Goal: Check status: Check status

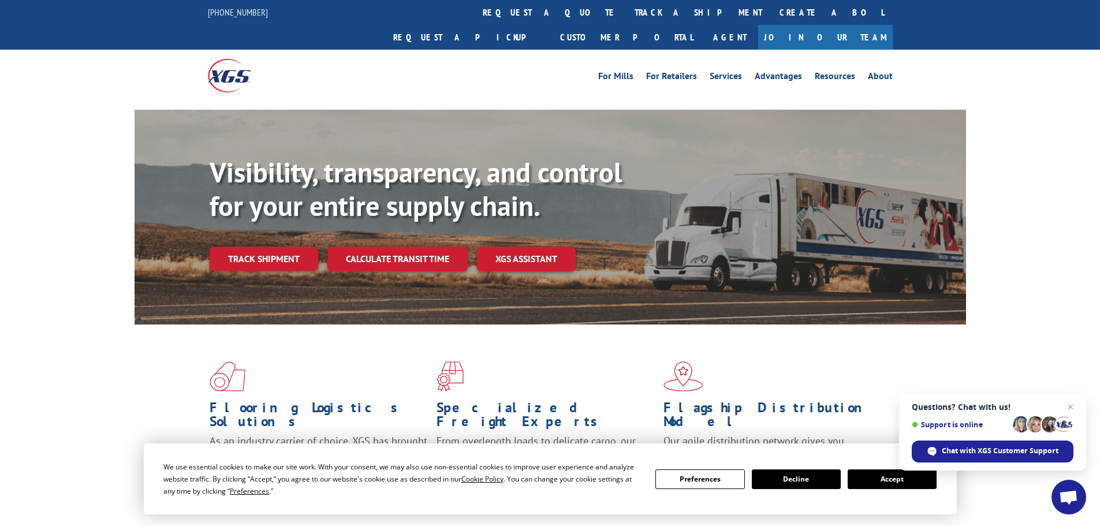
click at [274, 255] on div "Visibility, transparency, and control for your entire supply chain. Track shipm…" at bounding box center [588, 236] width 757 height 161
click at [275, 247] on link "Track shipment" at bounding box center [264, 259] width 109 height 24
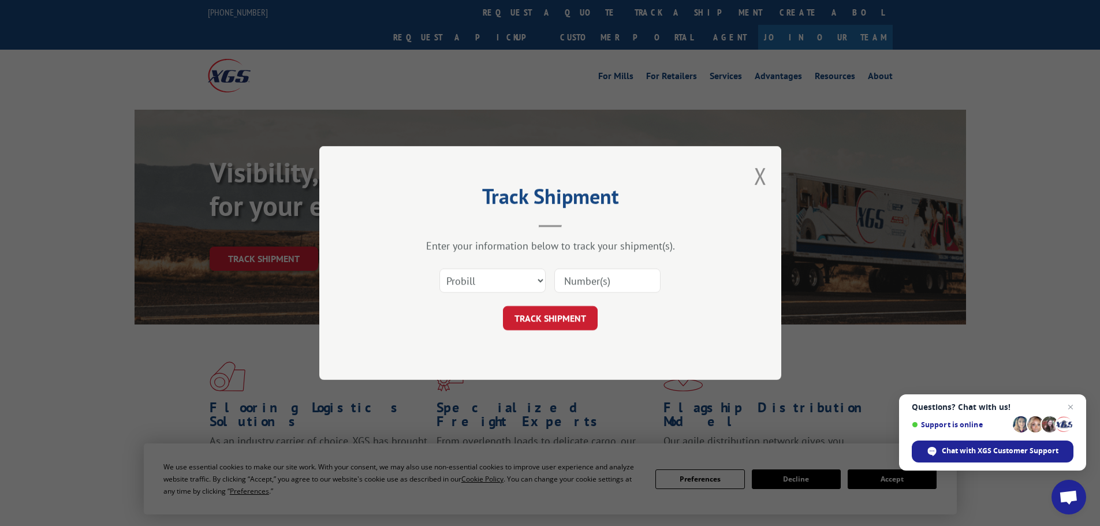
click at [583, 283] on input at bounding box center [607, 281] width 106 height 24
type input "23502494"
click at [503, 306] on button "TRACK SHIPMENT" at bounding box center [550, 318] width 95 height 24
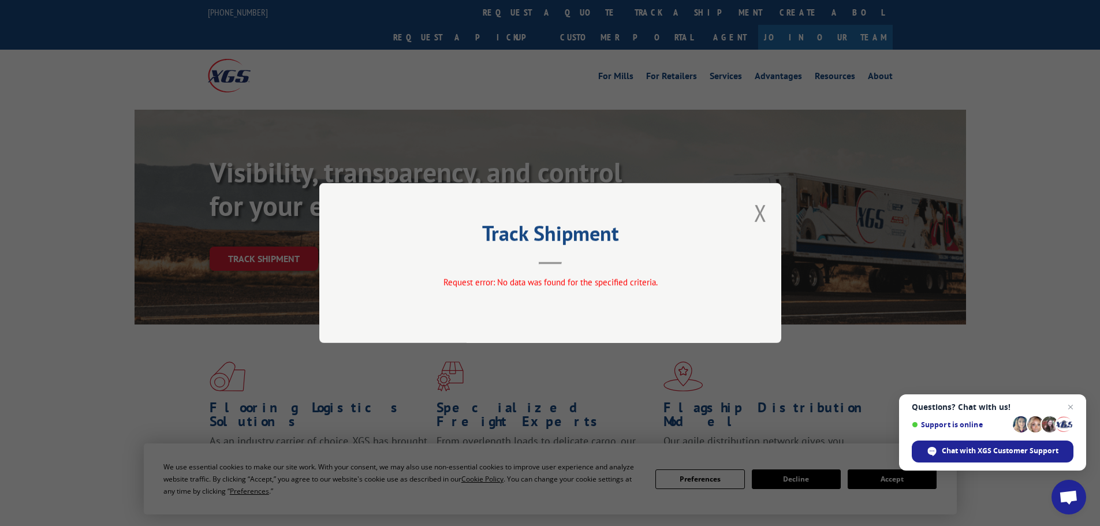
click at [753, 224] on div "Track Shipment Request error: No data was found for the specified criteria." at bounding box center [550, 263] width 462 height 160
click at [761, 220] on button "Close modal" at bounding box center [760, 213] width 13 height 31
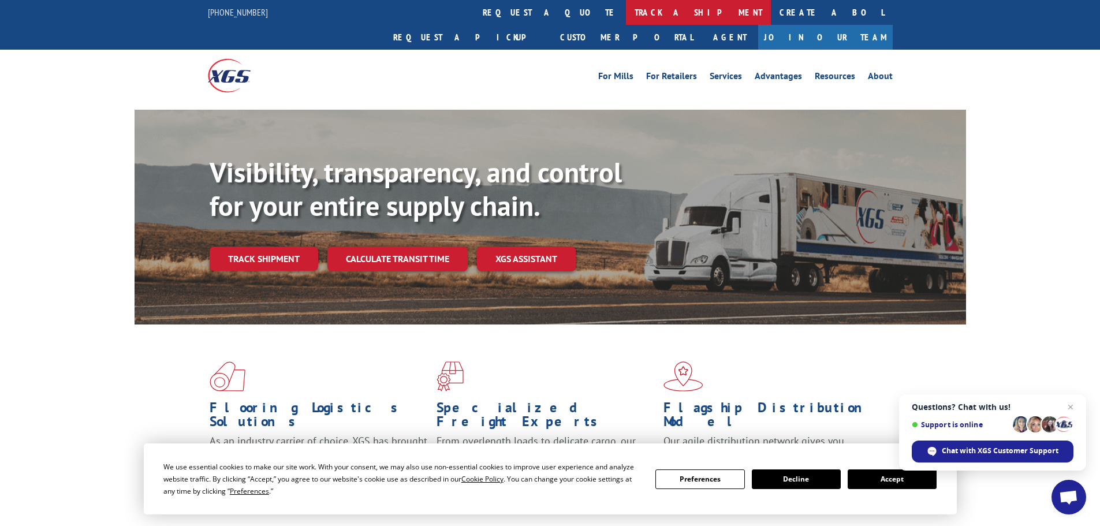
click at [626, 19] on link "track a shipment" at bounding box center [698, 12] width 145 height 25
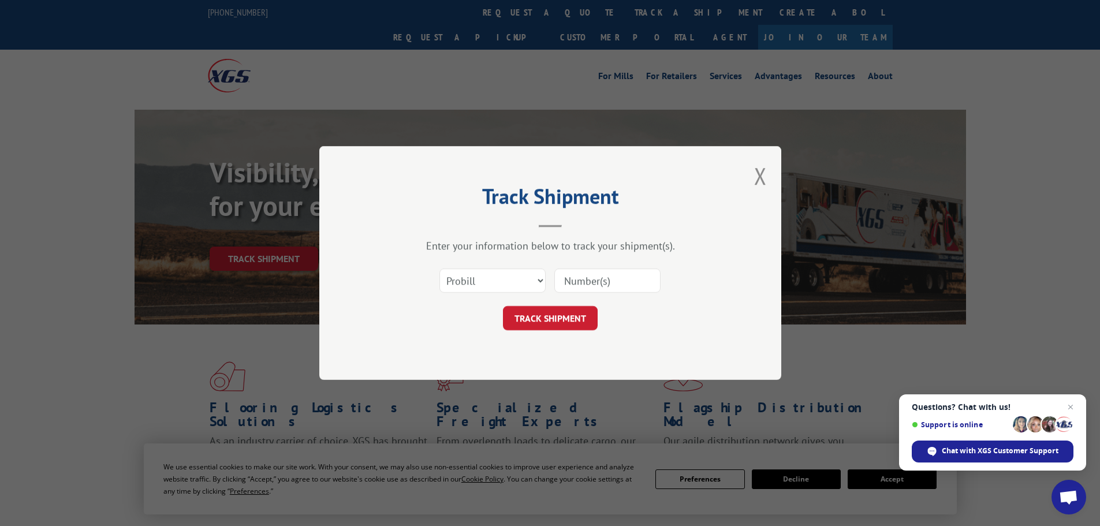
drag, startPoint x: 513, startPoint y: 266, endPoint x: 505, endPoint y: 280, distance: 15.8
click at [512, 267] on div "Select category... Probill BOL PO" at bounding box center [550, 281] width 347 height 38
drag, startPoint x: 505, startPoint y: 280, endPoint x: 501, endPoint y: 291, distance: 11.7
click at [504, 284] on select "Select category... Probill BOL PO" at bounding box center [493, 281] width 106 height 24
select select "po"
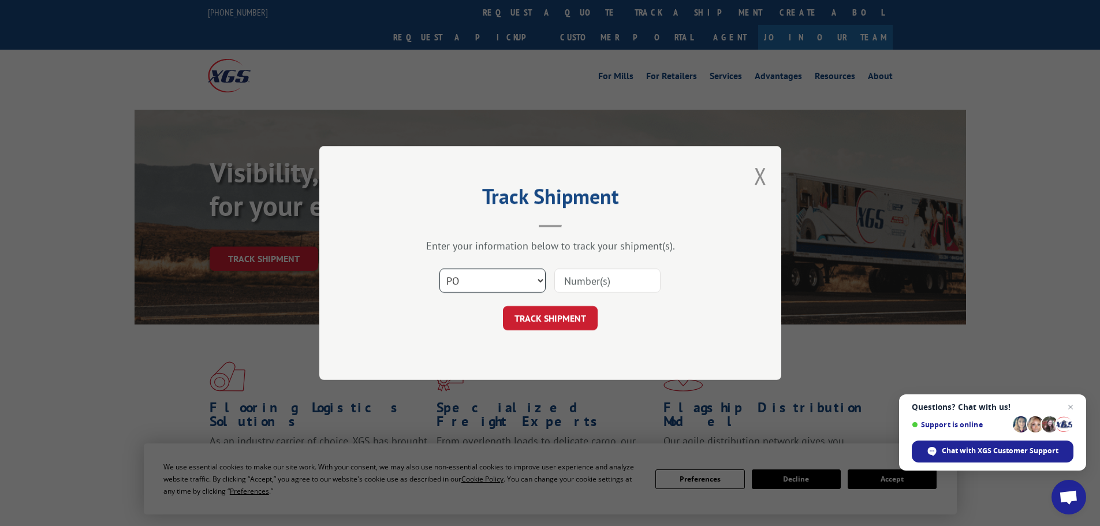
click at [440, 269] on select "Select category... Probill BOL PO" at bounding box center [493, 281] width 106 height 24
click at [575, 283] on input at bounding box center [607, 281] width 106 height 24
type input "23502494"
click at [503, 306] on button "TRACK SHIPMENT" at bounding box center [550, 318] width 95 height 24
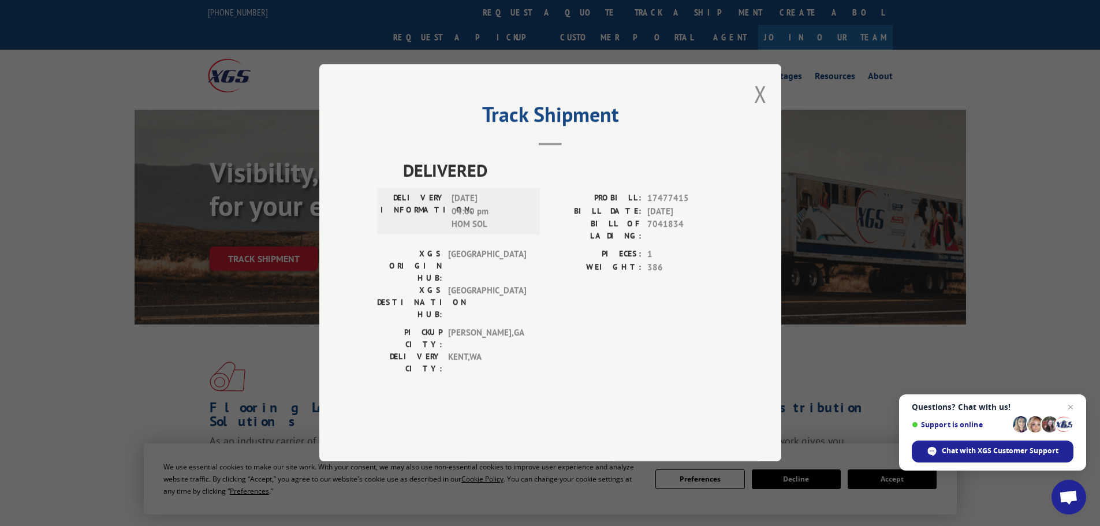
drag, startPoint x: 762, startPoint y: 126, endPoint x: 509, endPoint y: 53, distance: 262.8
click at [761, 109] on button "Close modal" at bounding box center [760, 94] width 13 height 31
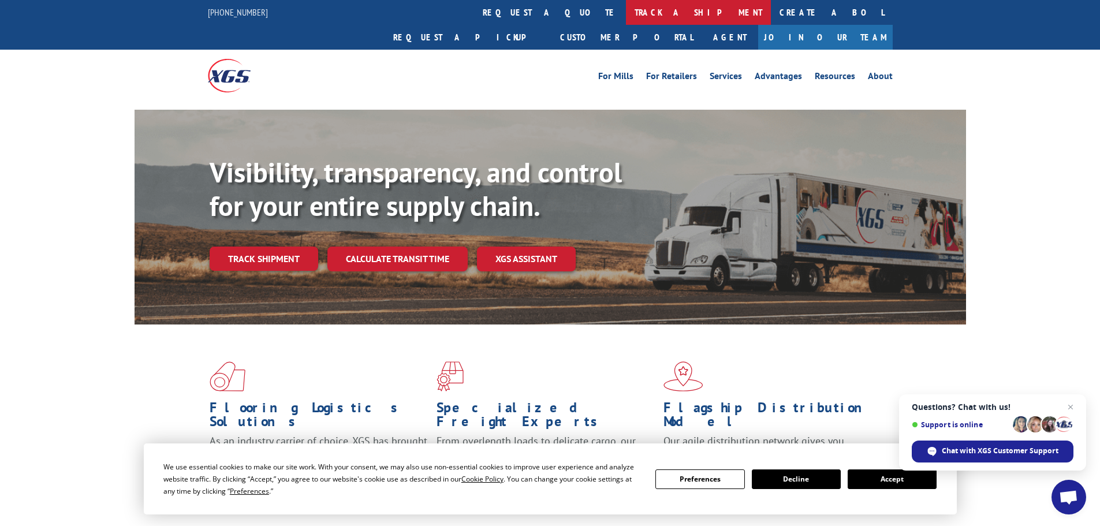
click at [626, 17] on link "track a shipment" at bounding box center [698, 12] width 145 height 25
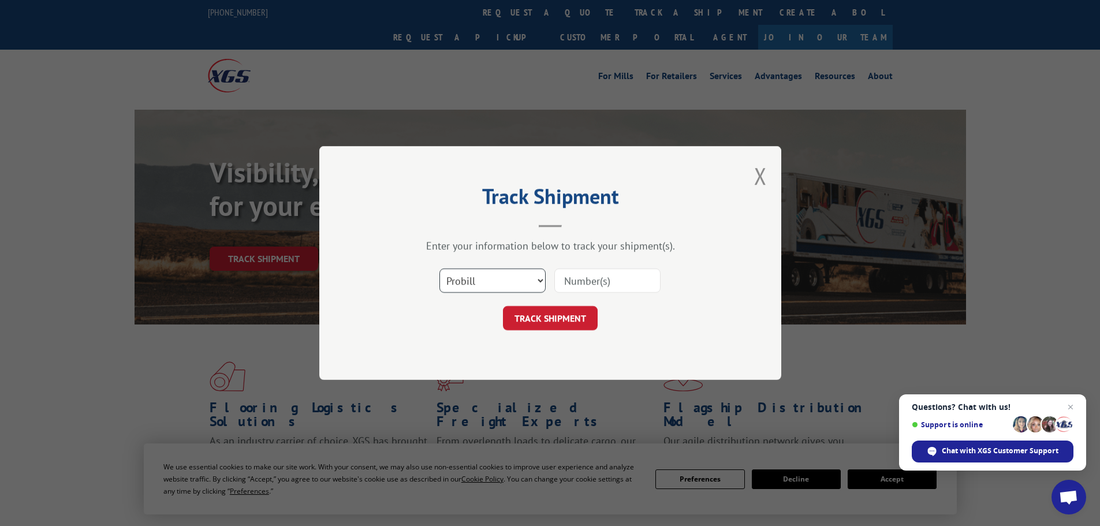
click at [476, 285] on select "Select category... Probill BOL PO" at bounding box center [493, 281] width 106 height 24
select select "po"
click at [440, 269] on select "Select category... Probill BOL PO" at bounding box center [493, 281] width 106 height 24
click at [571, 273] on input at bounding box center [607, 281] width 106 height 24
type input "23502567"
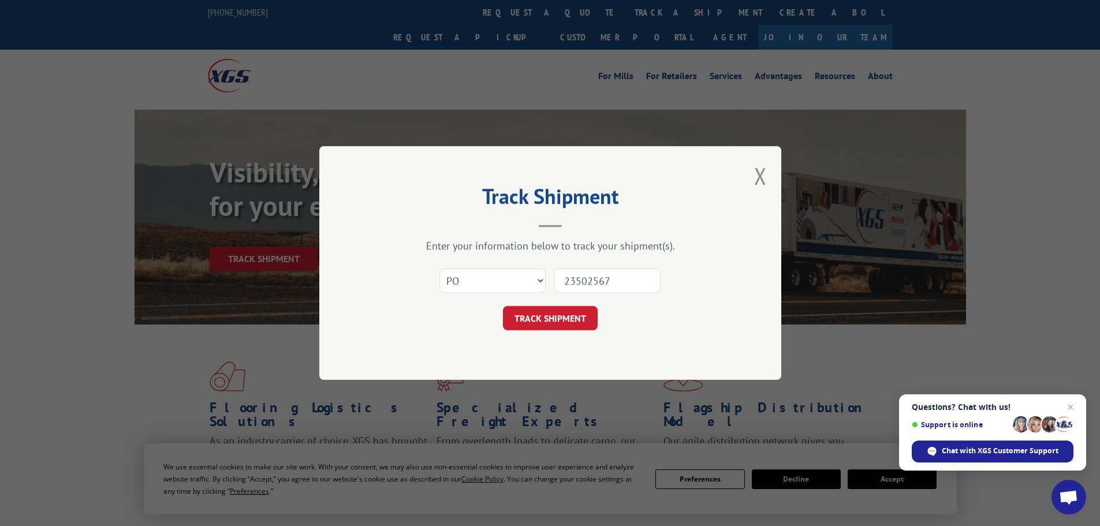
click at [503, 306] on button "TRACK SHIPMENT" at bounding box center [550, 318] width 95 height 24
